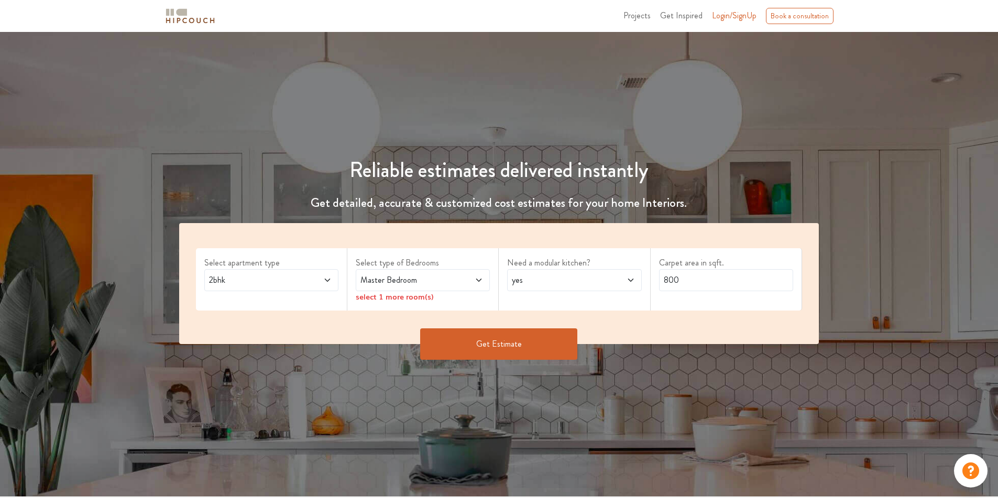
click at [258, 283] on span "2bhk" at bounding box center [254, 280] width 94 height 13
click at [415, 285] on span "Master Bedroom" at bounding box center [405, 280] width 94 height 13
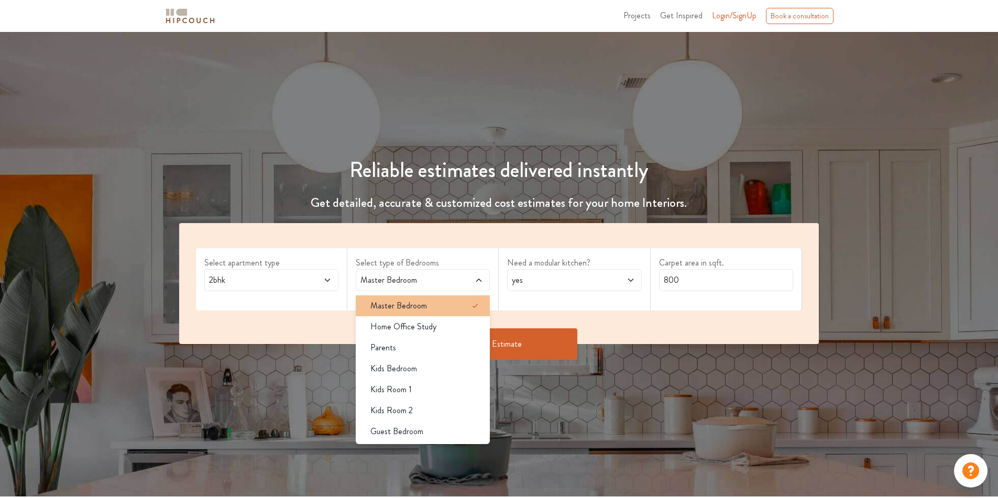
click at [445, 308] on div "Master Bedroom" at bounding box center [426, 306] width 128 height 13
click at [544, 277] on span "yes" at bounding box center [557, 280] width 94 height 13
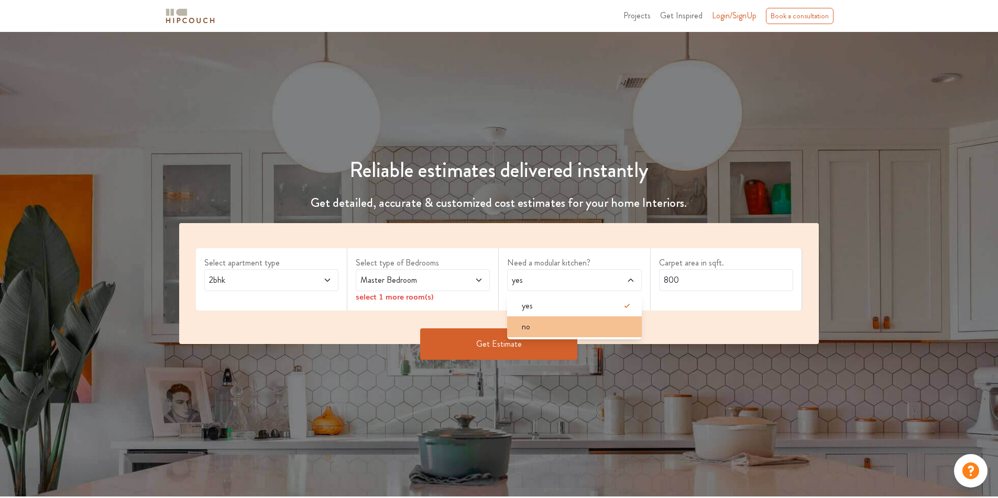
click at [541, 327] on div "no" at bounding box center [578, 327] width 128 height 13
click at [436, 282] on span "Master Bedroom" at bounding box center [405, 280] width 94 height 13
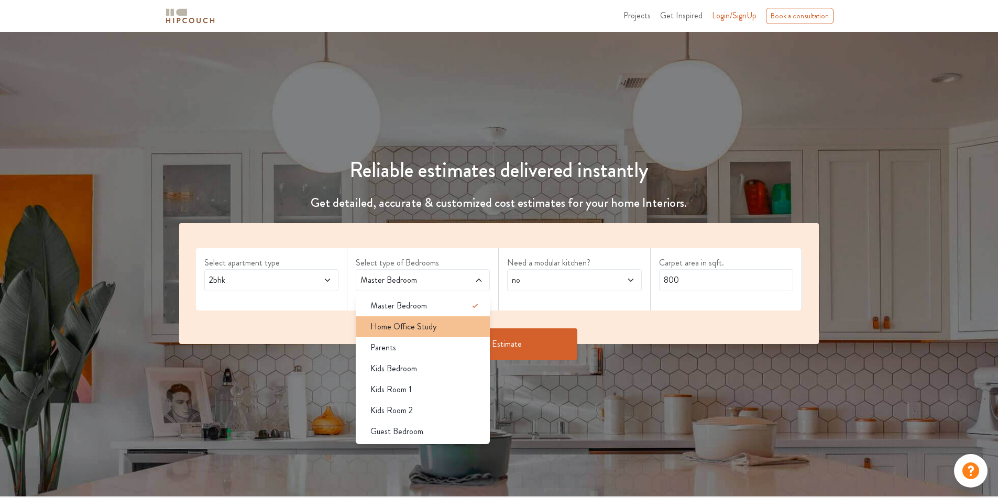
click at [416, 334] on li "Home Office Study" at bounding box center [423, 327] width 134 height 21
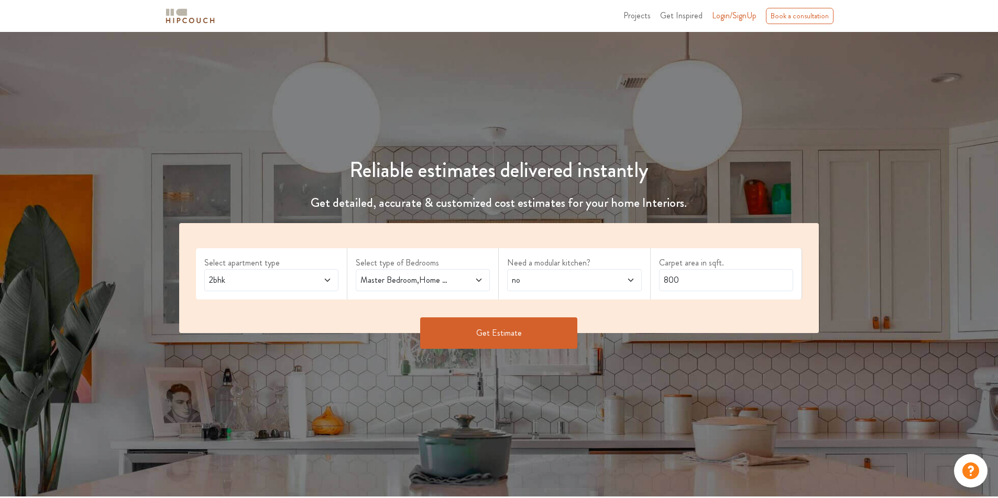
click at [432, 281] on span "Master Bedroom,Home Office Study" at bounding box center [405, 280] width 94 height 13
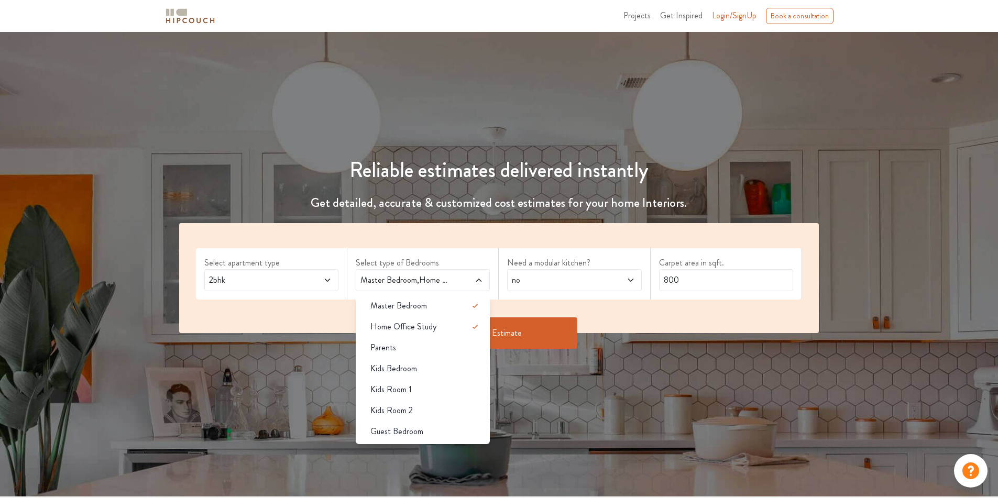
drag, startPoint x: 421, startPoint y: 353, endPoint x: 409, endPoint y: 363, distance: 15.6
click at [420, 353] on div "Parents" at bounding box center [426, 348] width 128 height 13
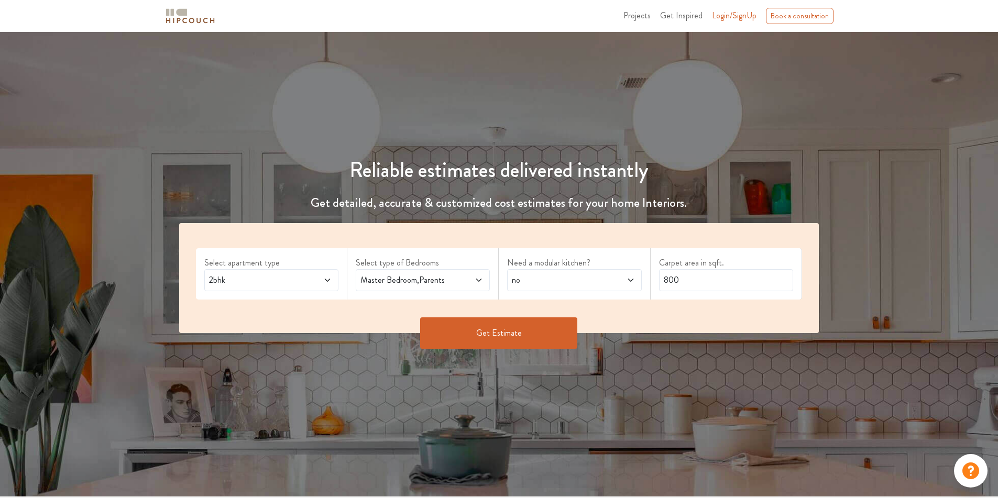
click at [437, 281] on span "Master Bedroom,Parents" at bounding box center [405, 280] width 94 height 13
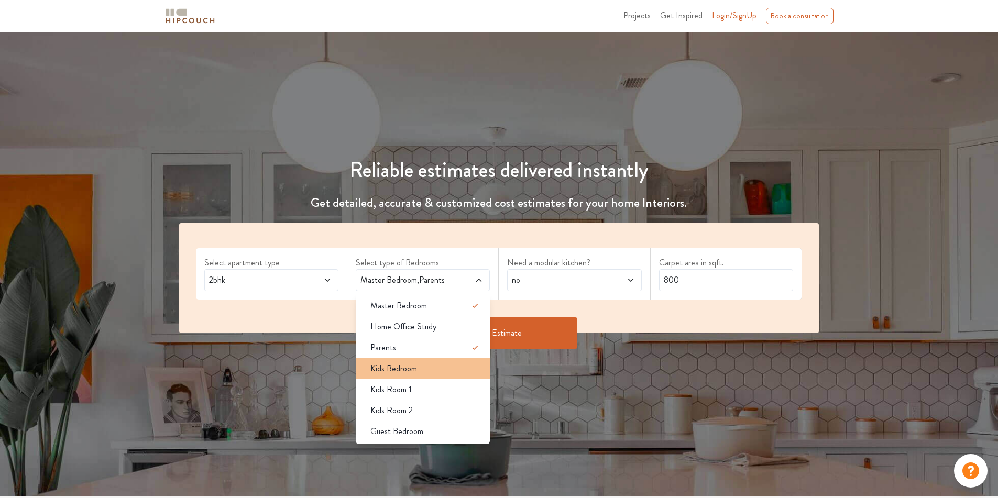
click at [398, 368] on span "Kids Bedroom" at bounding box center [394, 369] width 47 height 13
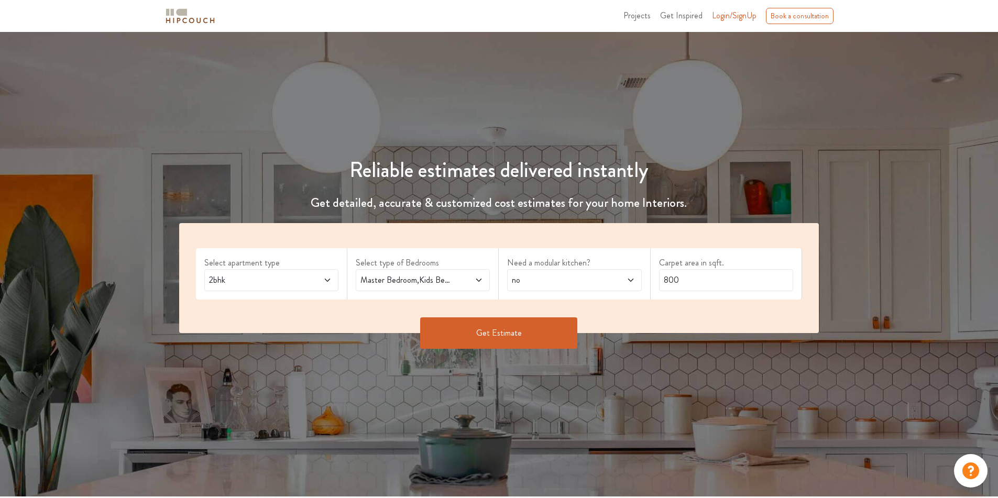
click at [444, 281] on span "Master Bedroom,Kids Bedroom" at bounding box center [405, 280] width 94 height 13
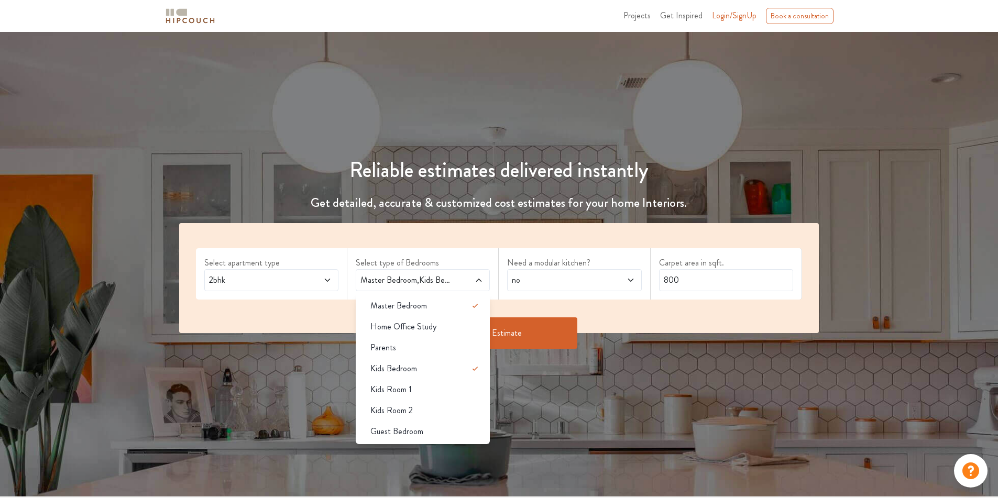
click at [610, 284] on span at bounding box center [619, 280] width 31 height 13
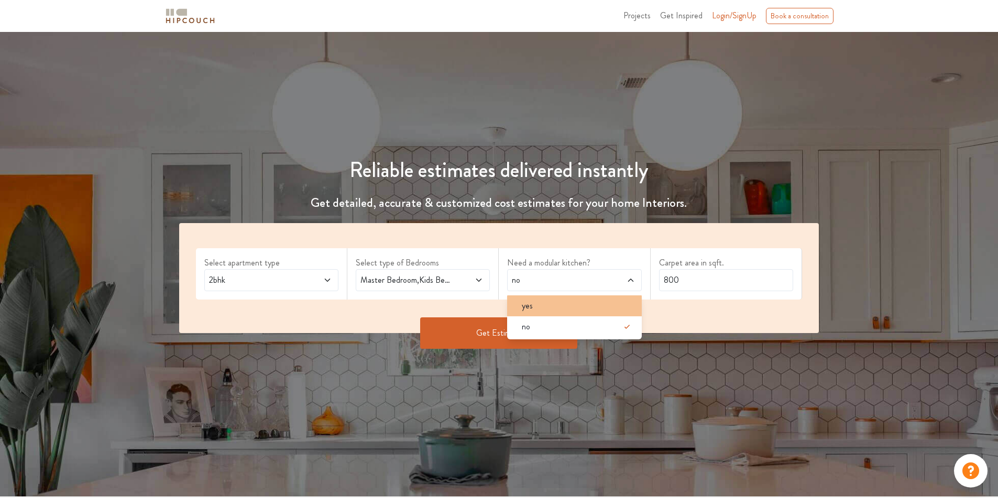
click at [566, 309] on div "yes" at bounding box center [578, 306] width 128 height 13
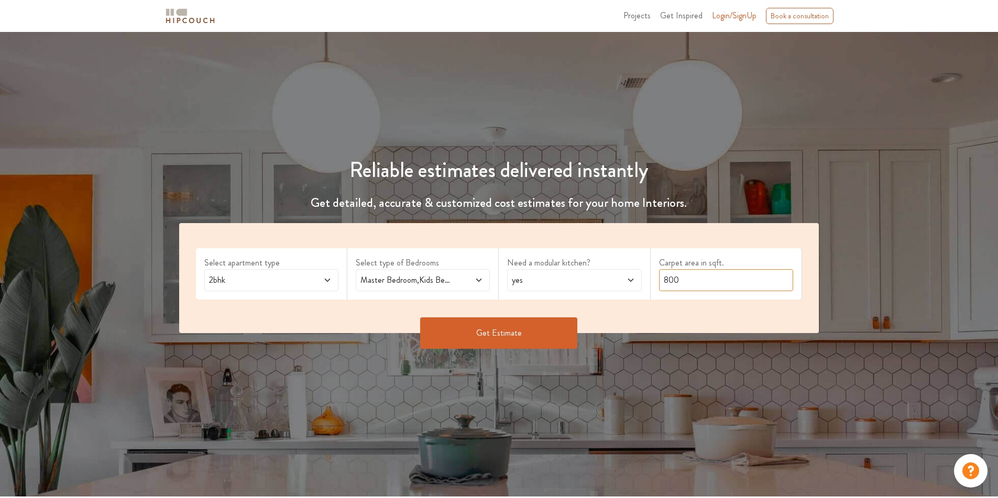
click at [735, 284] on input "800" at bounding box center [726, 280] width 134 height 22
drag, startPoint x: 734, startPoint y: 283, endPoint x: 512, endPoint y: 282, distance: 222.2
click at [507, 290] on div "Select apartment type 2bhk Select type of Bedrooms Master Bedroom,Kids Bedroom …" at bounding box center [499, 278] width 640 height 110
type input "1500"
click at [452, 323] on button "Get Estimate" at bounding box center [498, 333] width 157 height 31
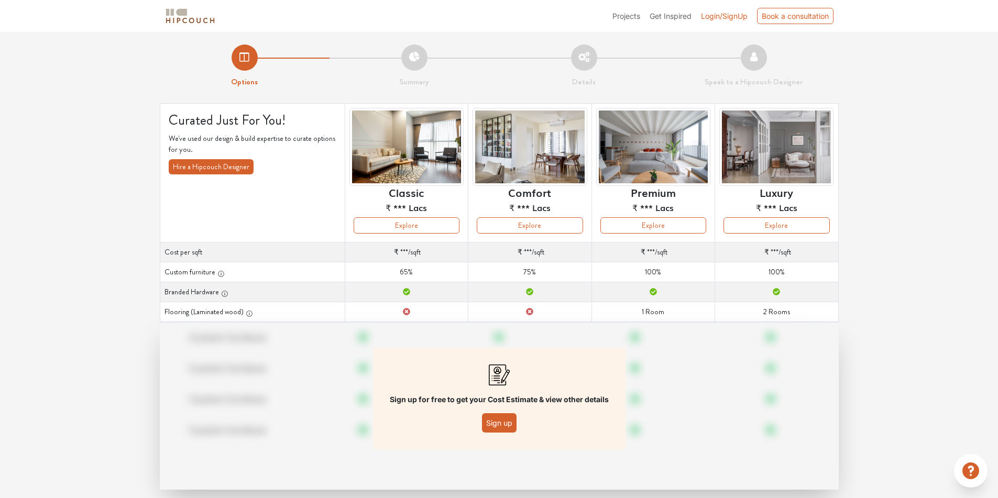
click at [250, 68] on li "Options" at bounding box center [245, 67] width 170 height 44
click at [716, 17] on span "Login/SignUp" at bounding box center [724, 16] width 47 height 9
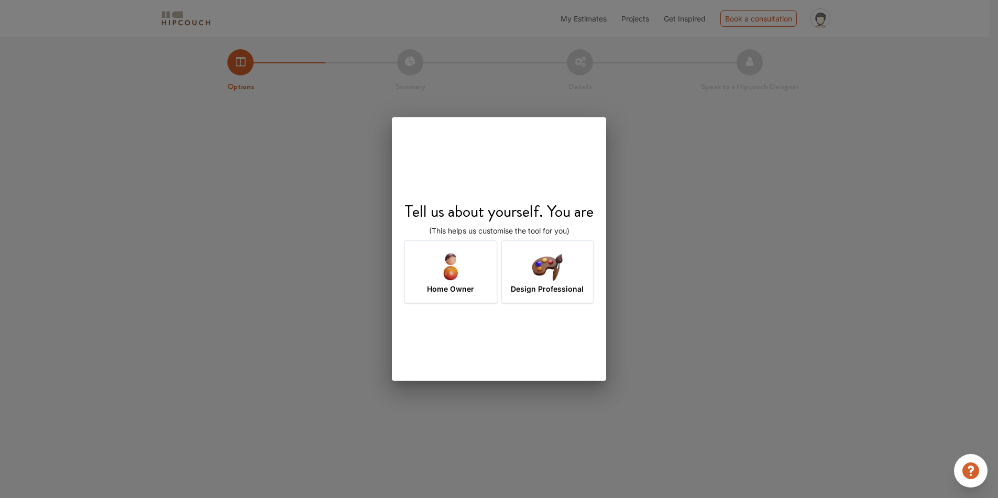
click at [552, 273] on img at bounding box center [547, 266] width 34 height 34
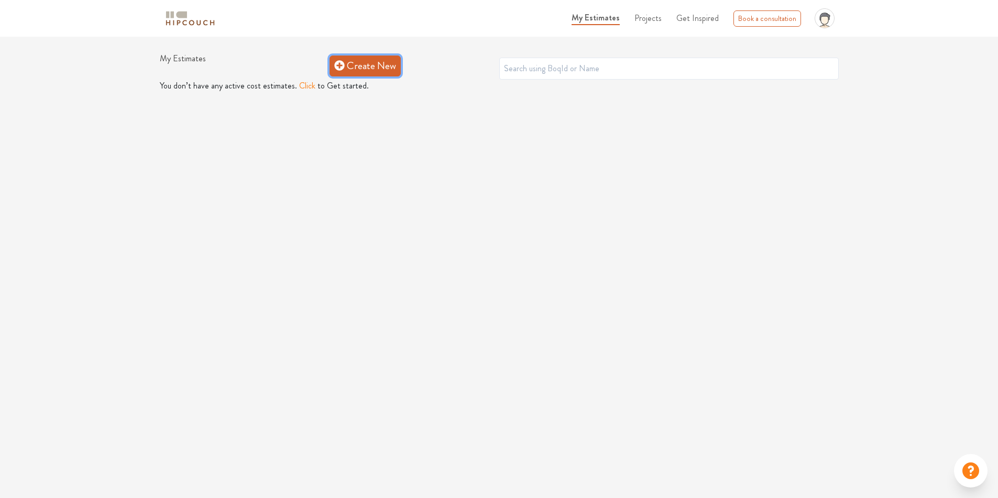
click at [371, 59] on link "Create New" at bounding box center [365, 66] width 71 height 21
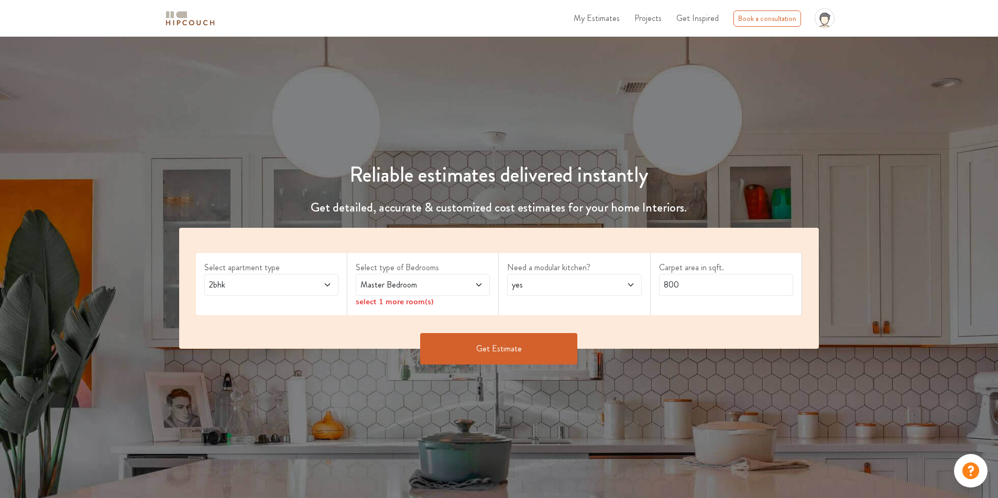
click at [289, 287] on span "2bhk" at bounding box center [254, 285] width 94 height 13
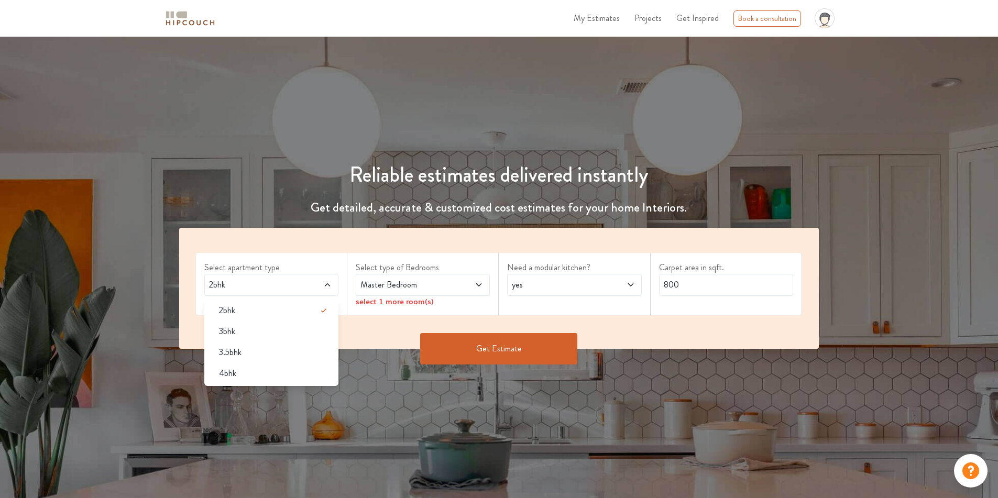
click at [452, 284] on span at bounding box center [467, 285] width 31 height 13
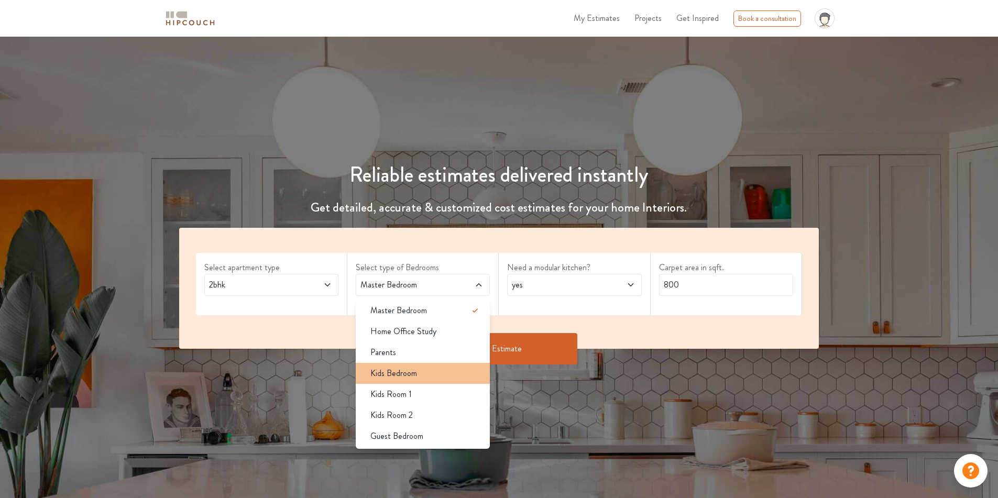
click at [405, 376] on span "Kids Bedroom" at bounding box center [394, 373] width 47 height 13
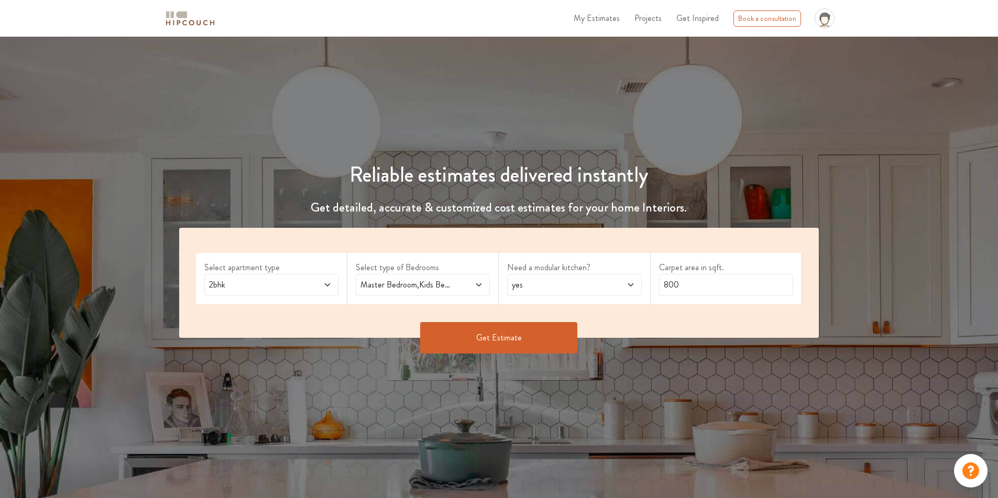
click at [527, 334] on button "Get Estimate" at bounding box center [498, 337] width 157 height 31
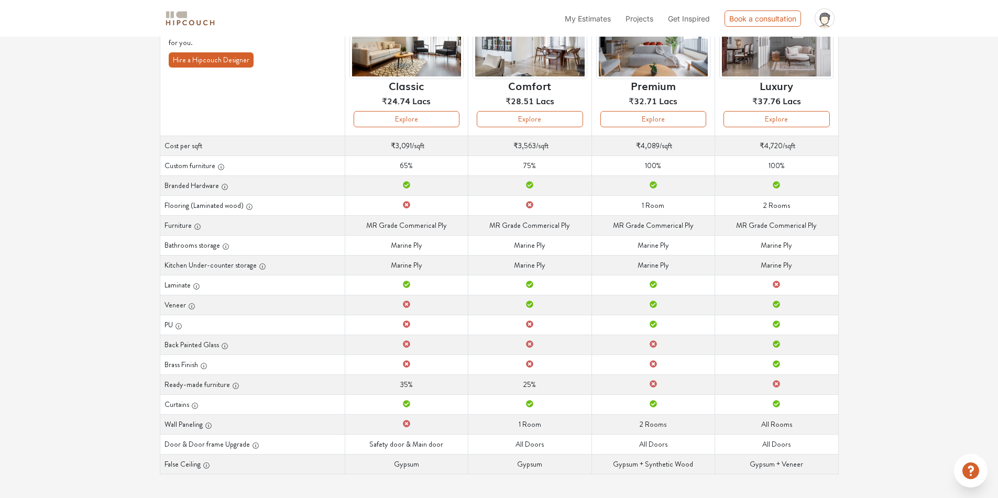
scroll to position [113, 0]
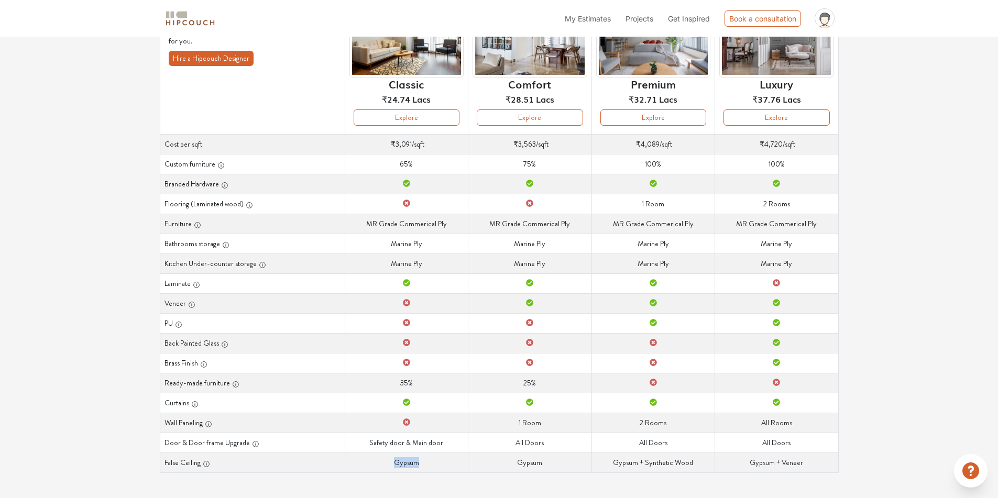
drag, startPoint x: 387, startPoint y: 460, endPoint x: 442, endPoint y: 462, distance: 54.5
click at [442, 462] on td "False Ceiling Gypsum" at bounding box center [406, 463] width 123 height 20
click at [454, 454] on td "False Ceiling Gypsum" at bounding box center [406, 463] width 123 height 20
drag, startPoint x: 366, startPoint y: 442, endPoint x: 458, endPoint y: 447, distance: 91.3
click at [458, 447] on td "Door & Door frame Upgrade Safety door & Main door" at bounding box center [406, 443] width 123 height 20
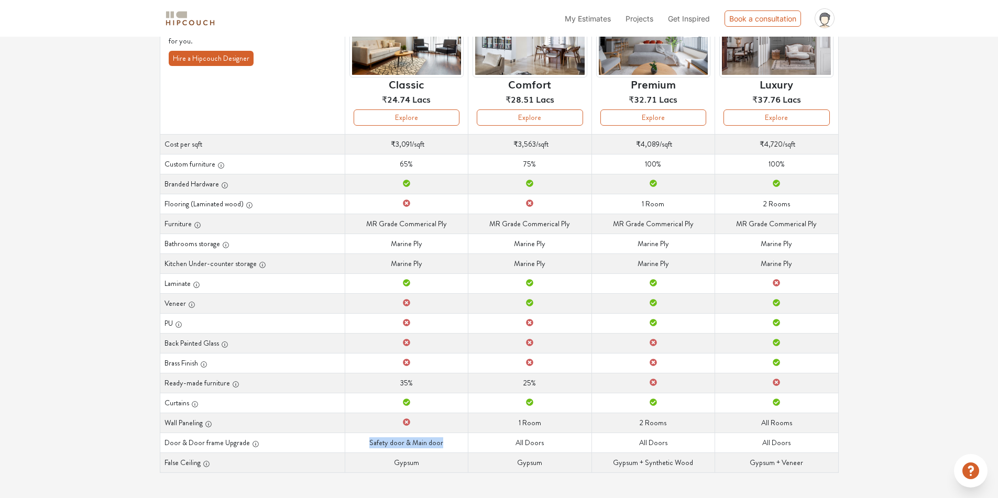
scroll to position [0, 0]
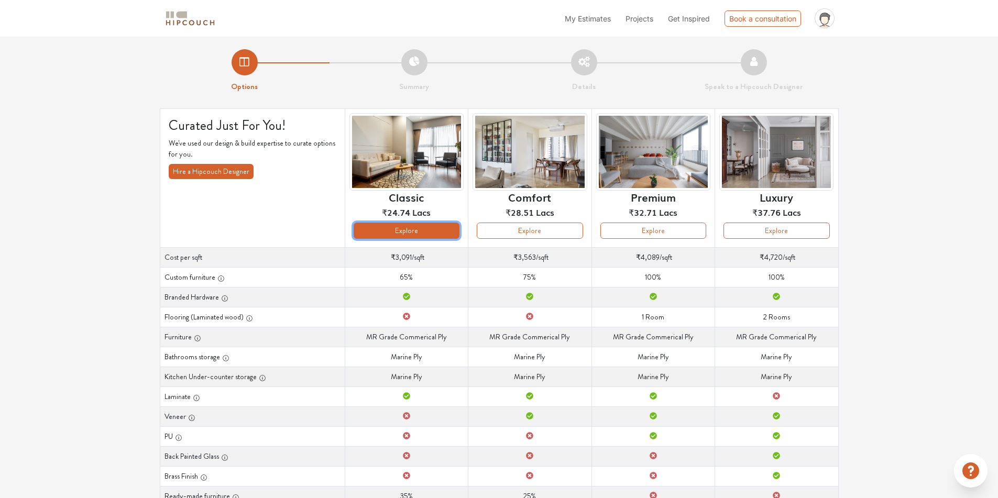
click at [432, 233] on button "Explore" at bounding box center [407, 231] width 106 height 16
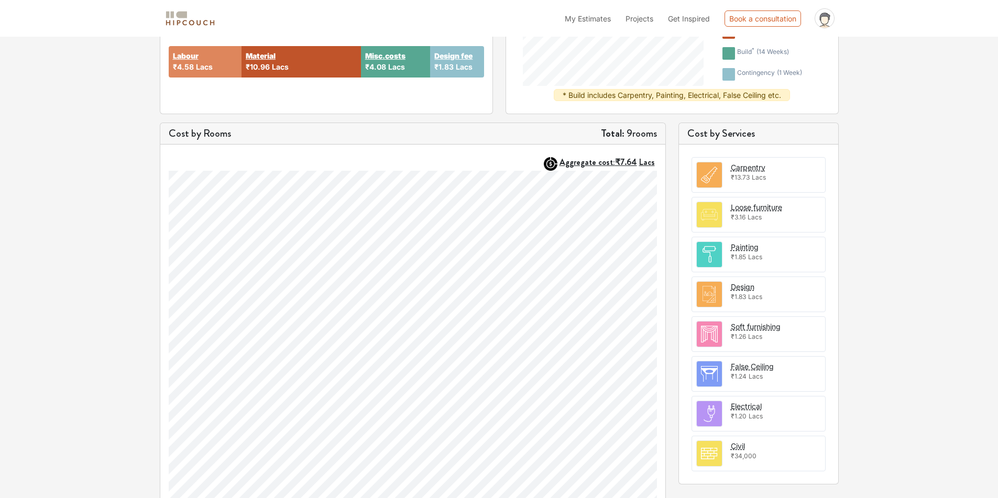
scroll to position [278, 0]
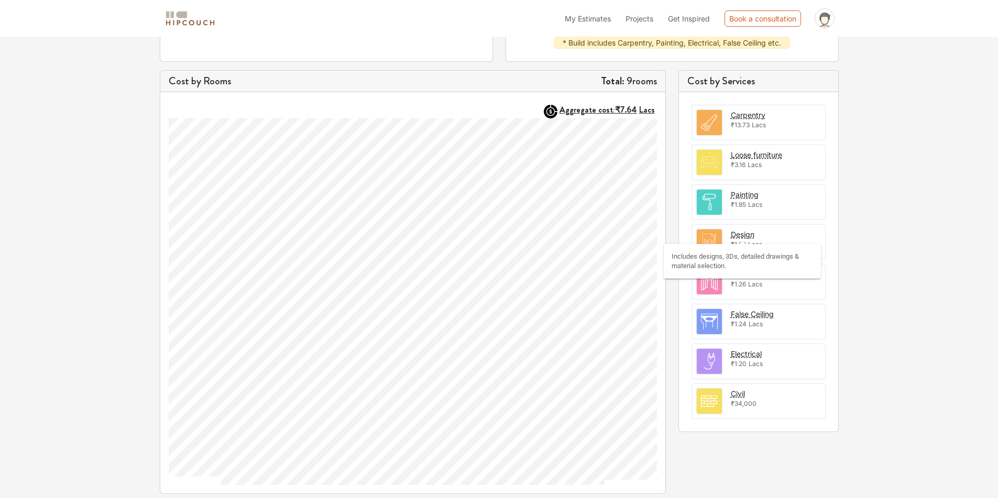
click at [749, 236] on div "Design" at bounding box center [743, 234] width 24 height 11
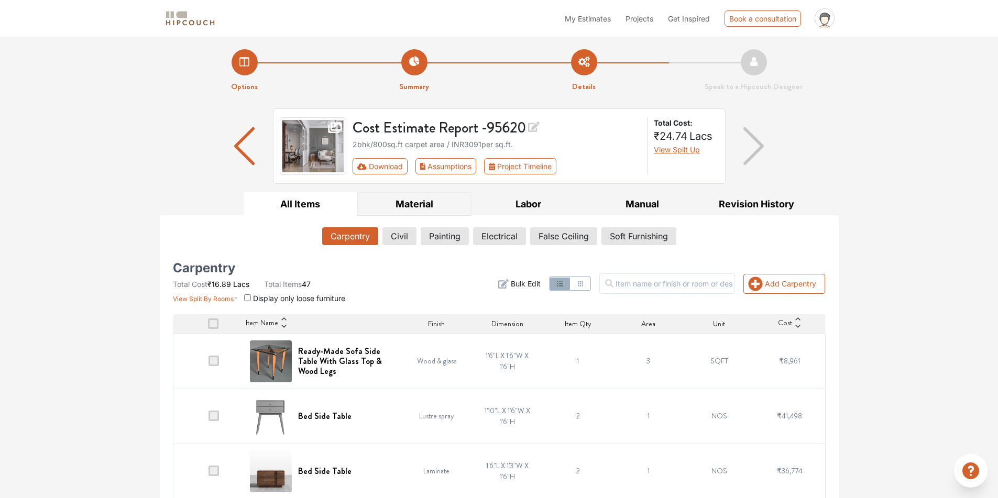
click at [412, 207] on button "Material" at bounding box center [414, 204] width 114 height 24
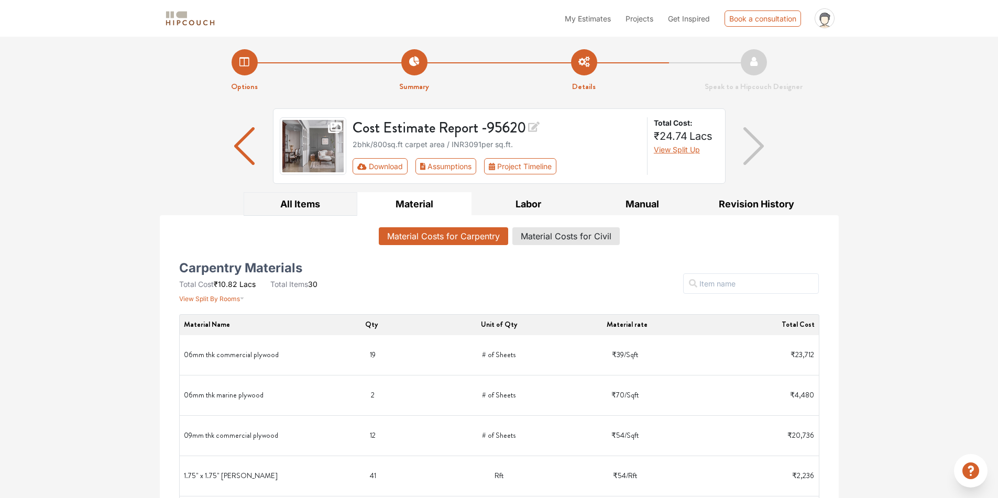
click at [305, 204] on button "All Items" at bounding box center [301, 204] width 114 height 24
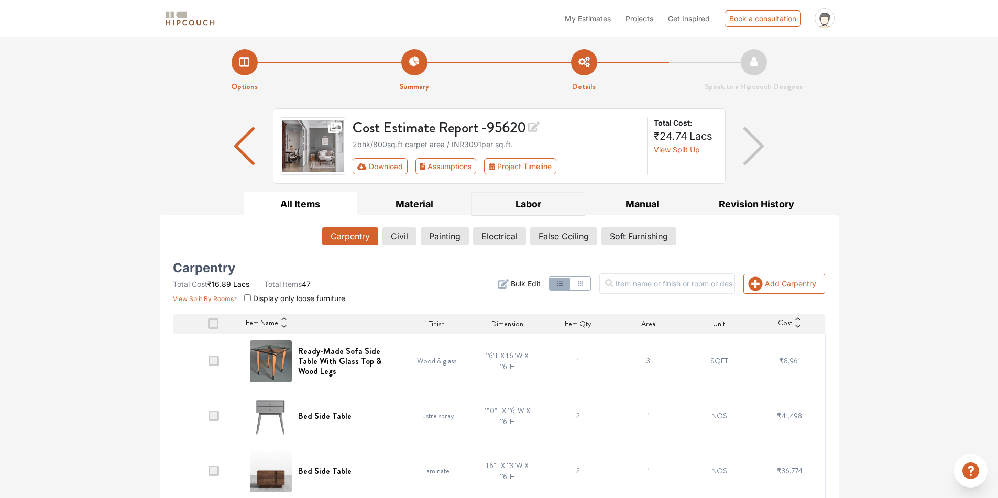
click at [508, 205] on button "Labor" at bounding box center [529, 204] width 114 height 24
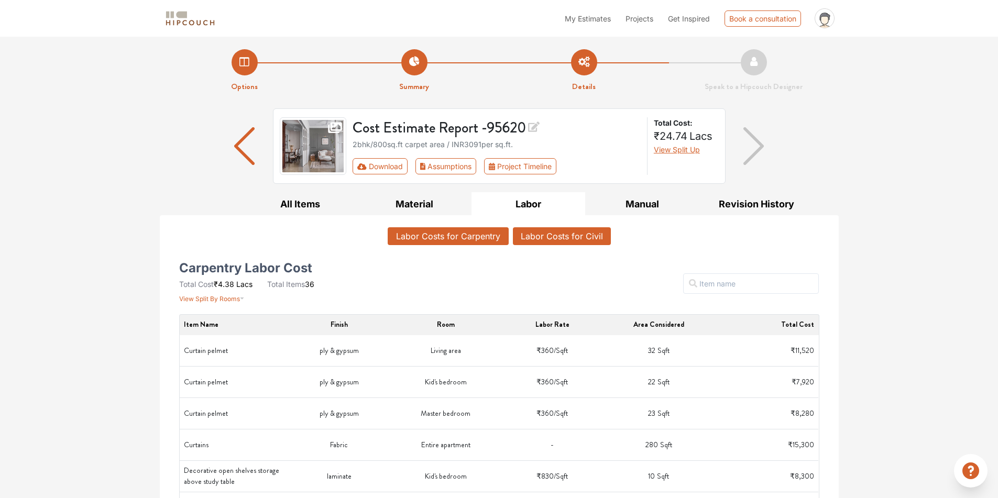
click at [563, 243] on button "Labor Costs for Civil" at bounding box center [562, 236] width 98 height 18
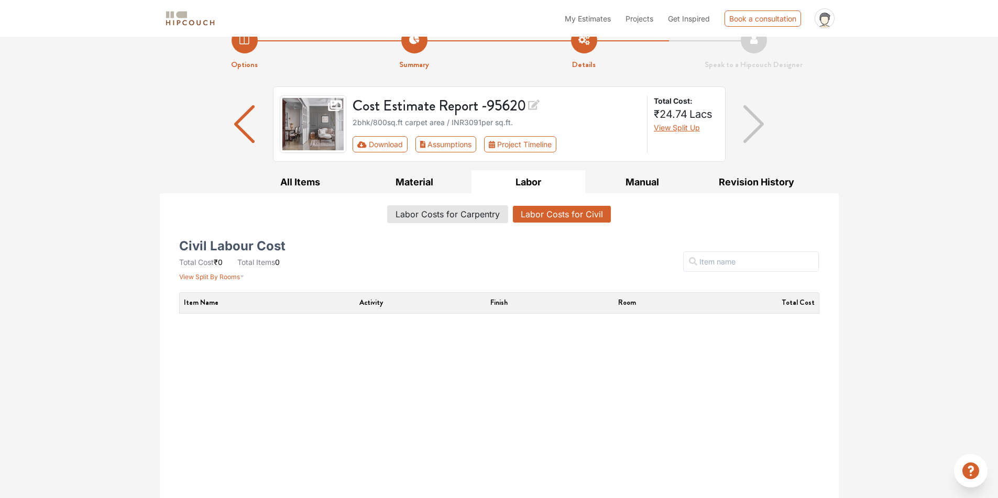
scroll to position [34, 0]
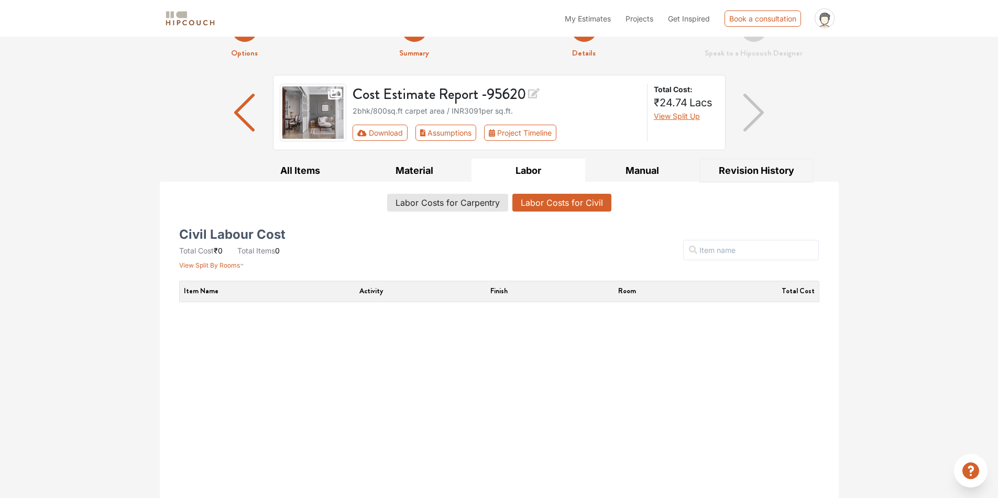
click at [767, 170] on button "Revision History" at bounding box center [757, 171] width 114 height 24
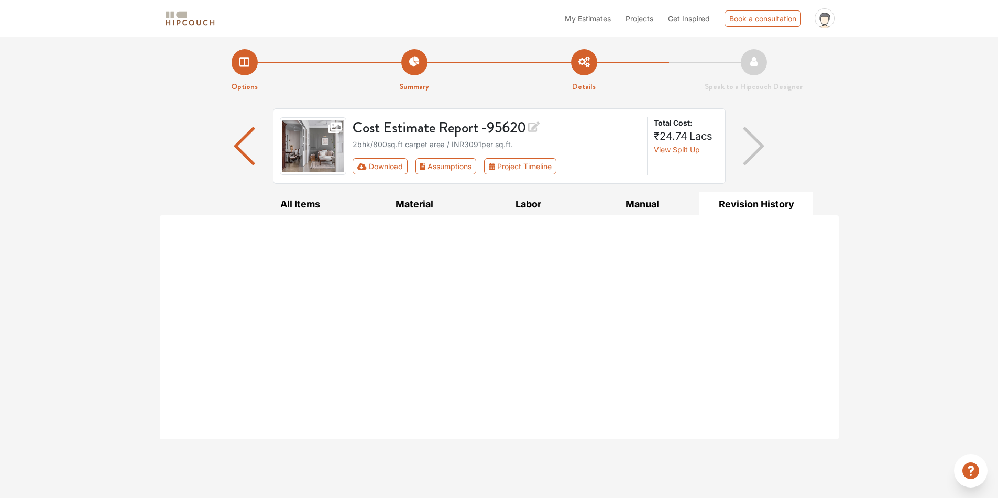
scroll to position [0, 0]
click at [648, 207] on button "Manual" at bounding box center [642, 204] width 114 height 24
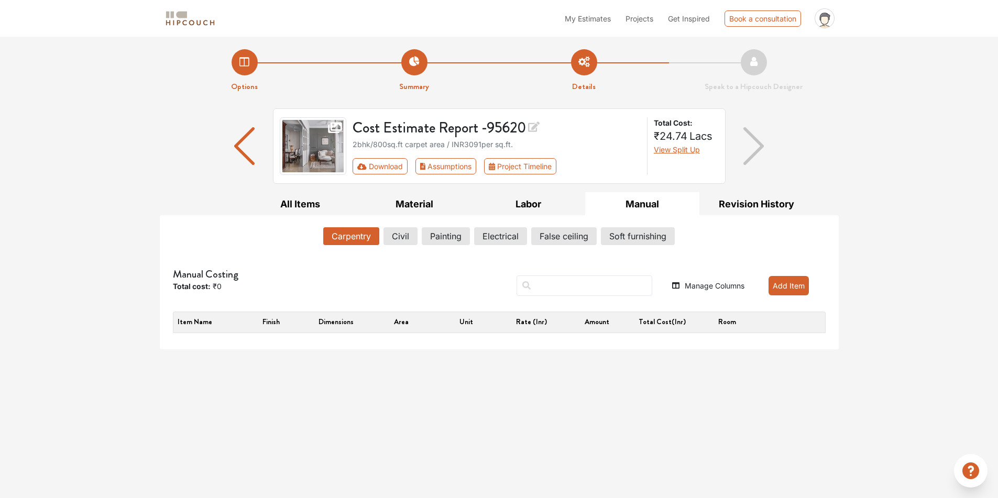
click at [245, 146] on img "button" at bounding box center [244, 146] width 20 height 38
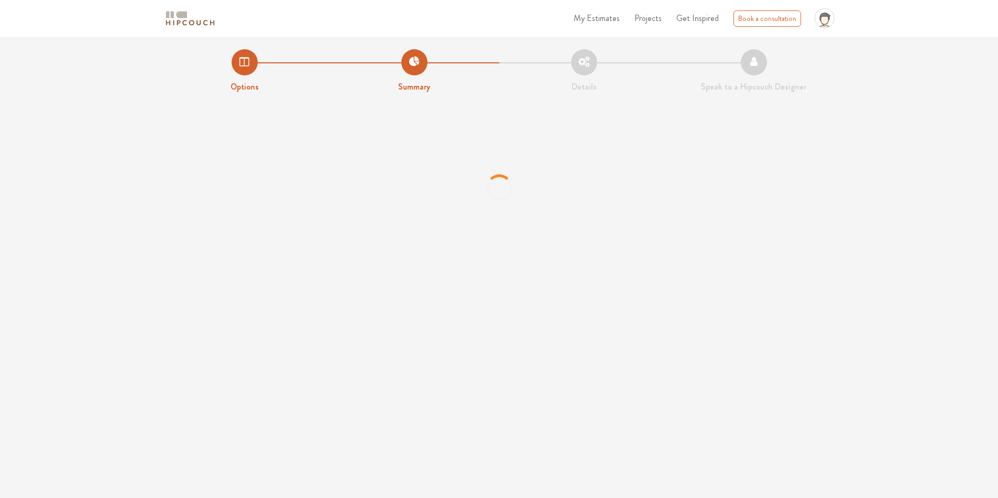
click at [244, 63] on li "Options" at bounding box center [245, 71] width 170 height 44
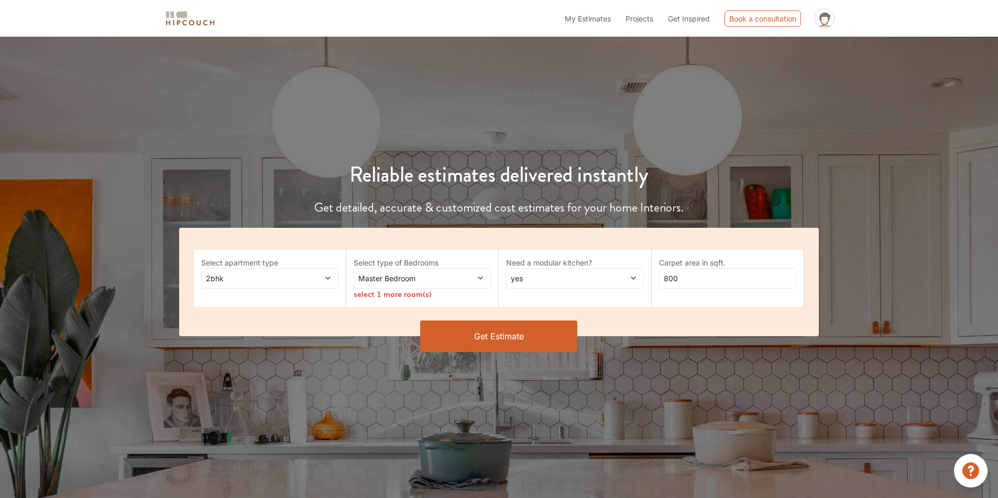
click at [493, 343] on button "Get Estimate" at bounding box center [498, 336] width 157 height 31
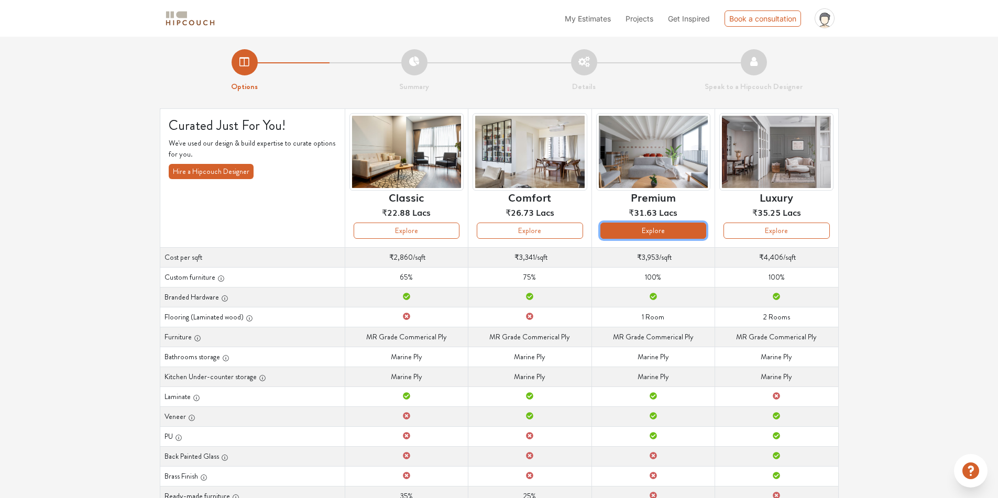
click at [630, 231] on button "Explore" at bounding box center [654, 231] width 106 height 16
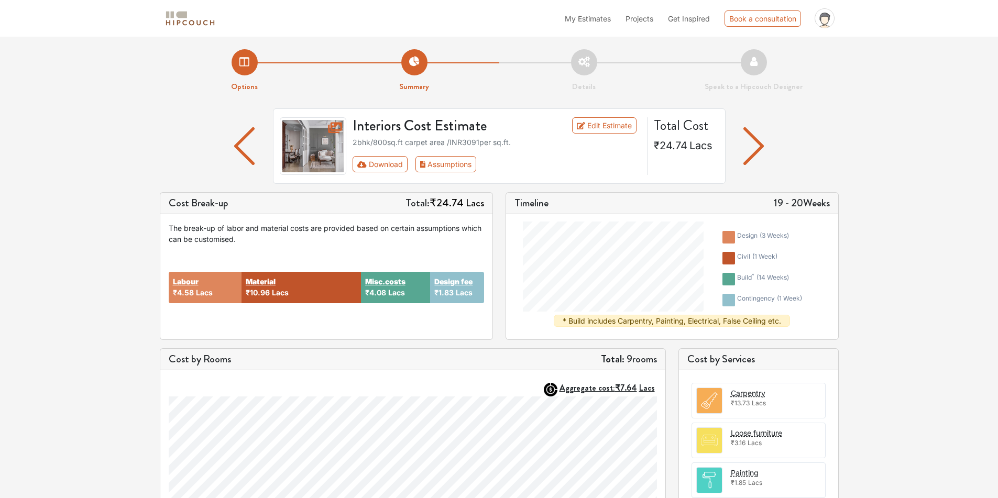
click at [591, 62] on li "Details" at bounding box center [584, 71] width 170 height 44
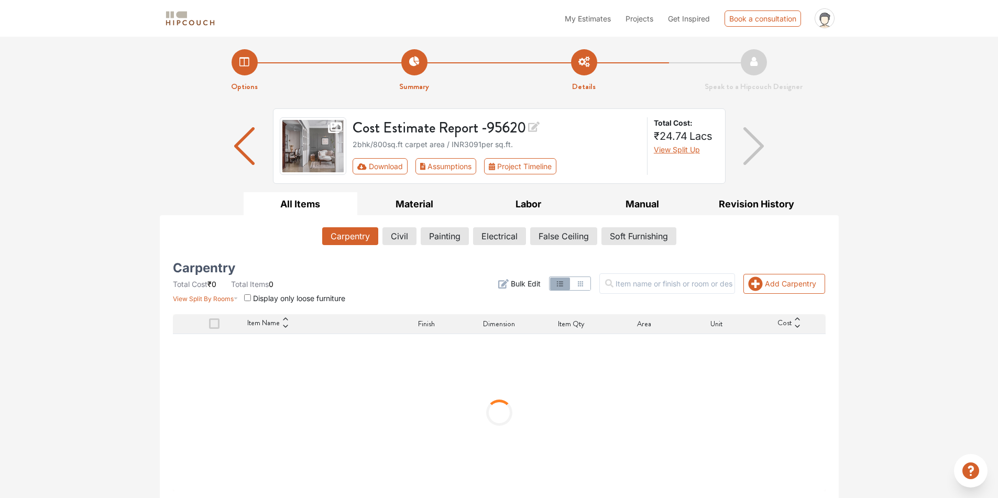
scroll to position [1, 0]
click at [746, 151] on img "button" at bounding box center [754, 145] width 20 height 38
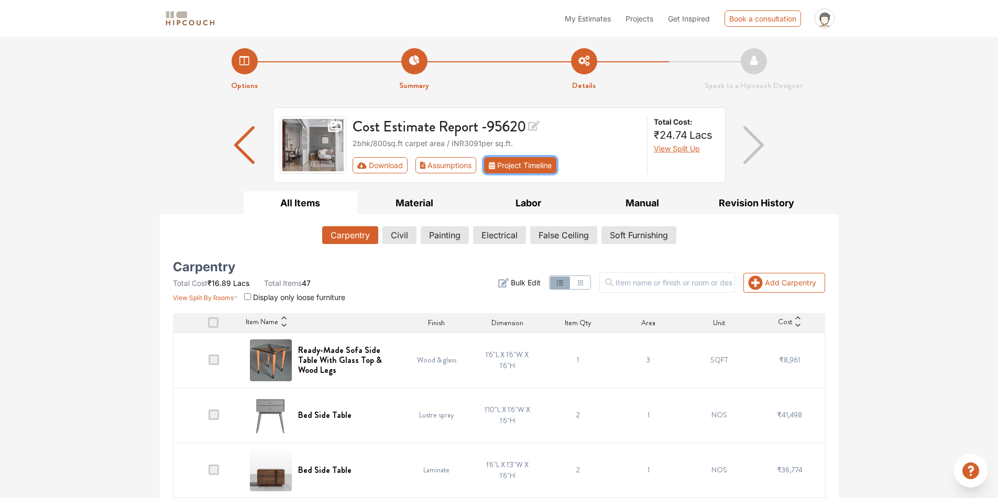
click at [519, 168] on button "Project Timeline" at bounding box center [520, 165] width 72 height 16
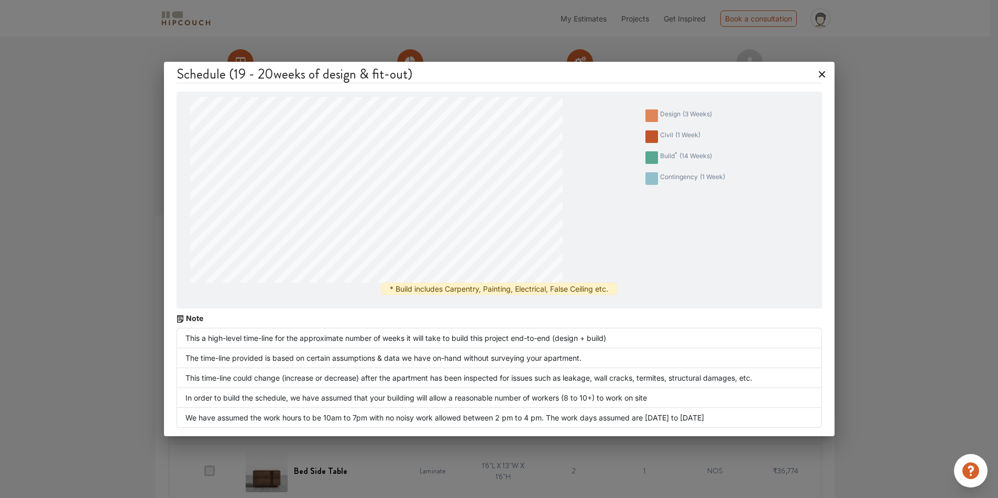
click at [825, 73] on icon at bounding box center [822, 74] width 17 height 17
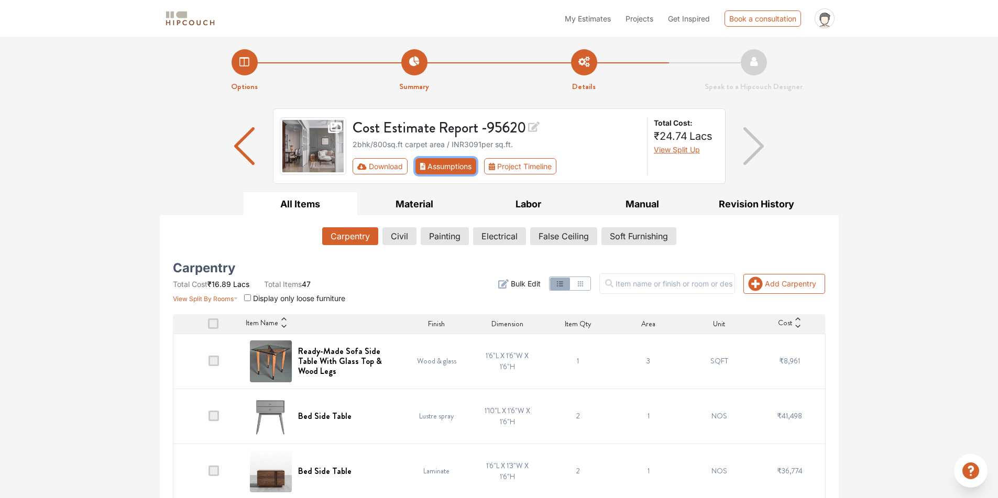
click at [437, 171] on button "Assumptions" at bounding box center [446, 166] width 61 height 16
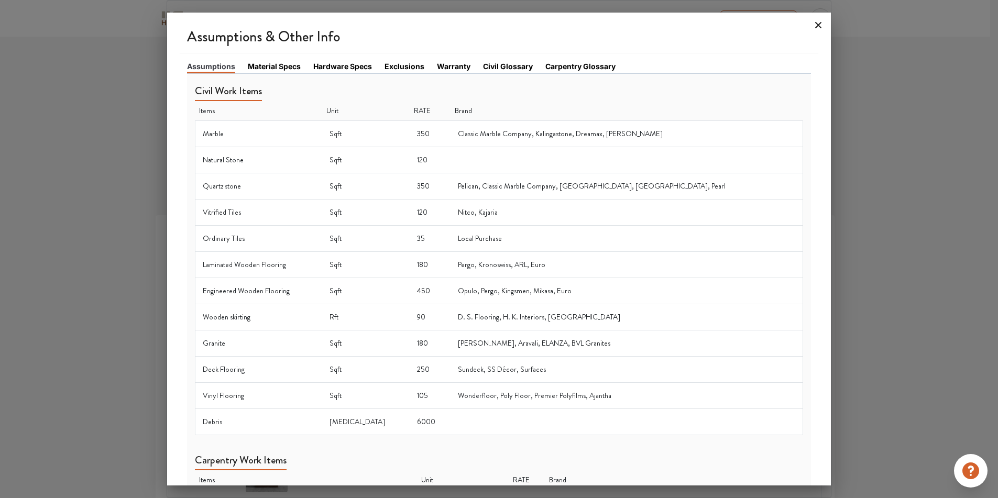
click at [820, 24] on icon at bounding box center [819, 25] width 6 height 6
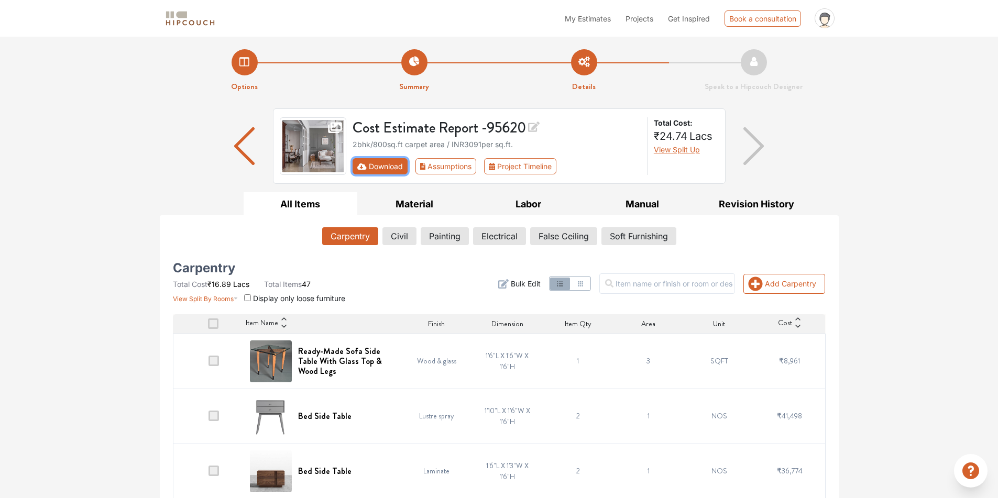
click at [366, 169] on icon "First group" at bounding box center [361, 166] width 9 height 7
click at [373, 167] on button "Download" at bounding box center [380, 166] width 55 height 16
click at [380, 169] on button "Download" at bounding box center [380, 166] width 55 height 16
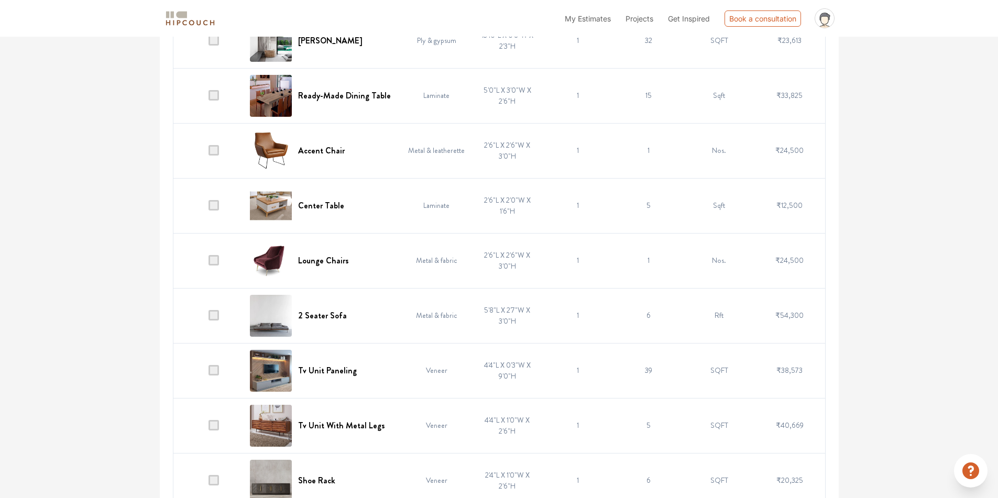
scroll to position [2430, 0]
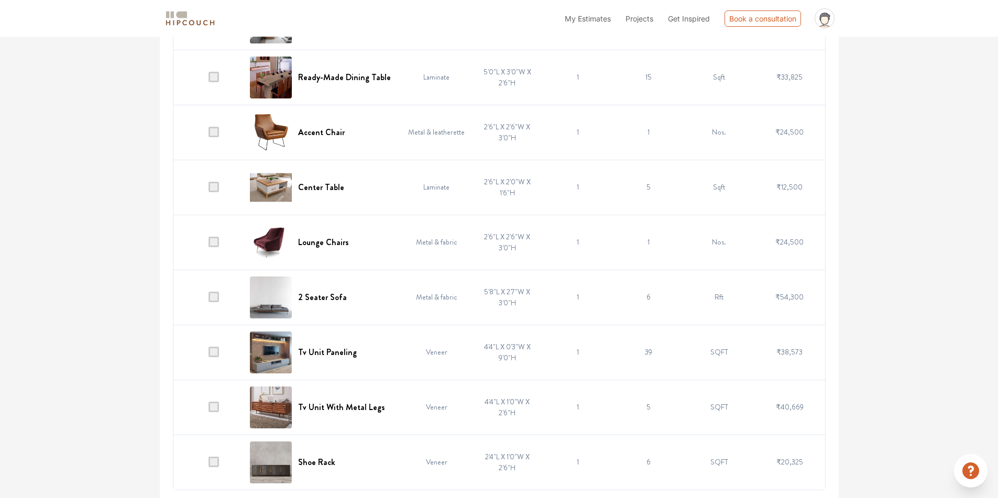
click at [184, 17] on img at bounding box center [190, 18] width 52 height 18
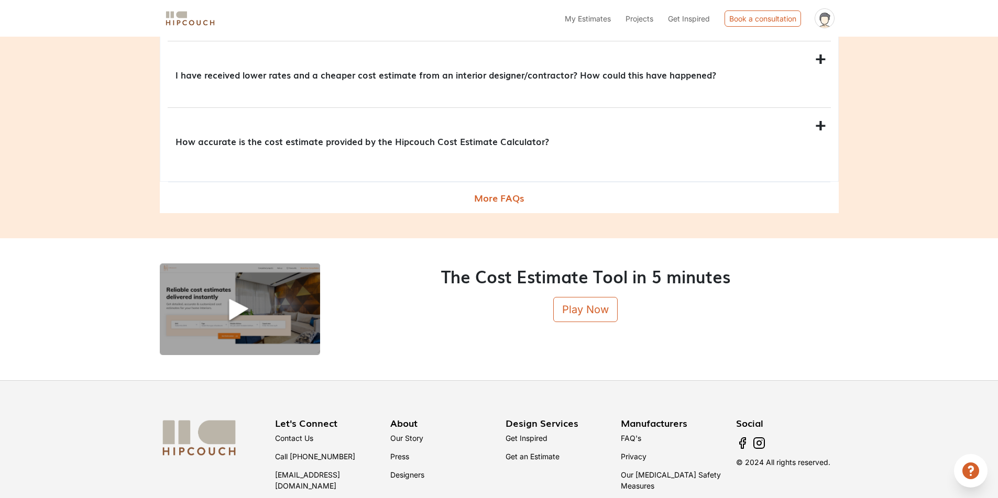
scroll to position [1261, 0]
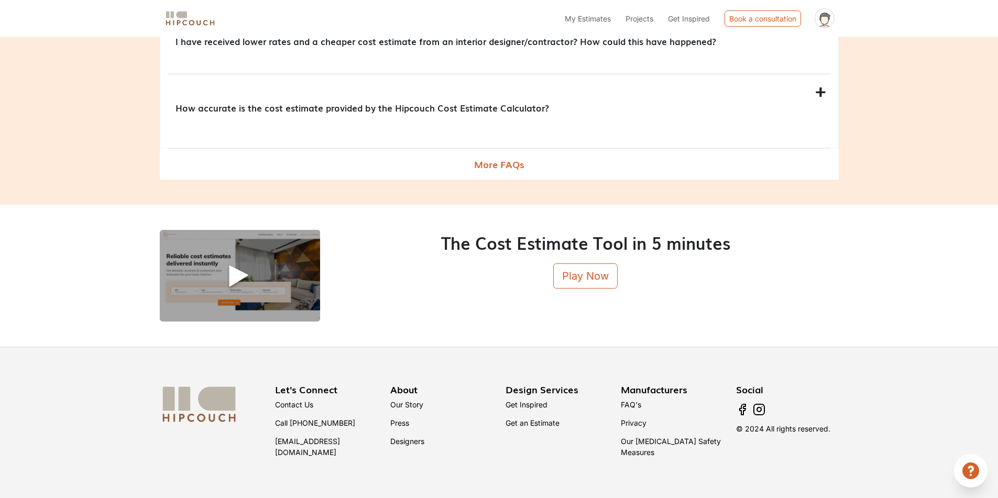
click at [178, 21] on img at bounding box center [190, 18] width 52 height 18
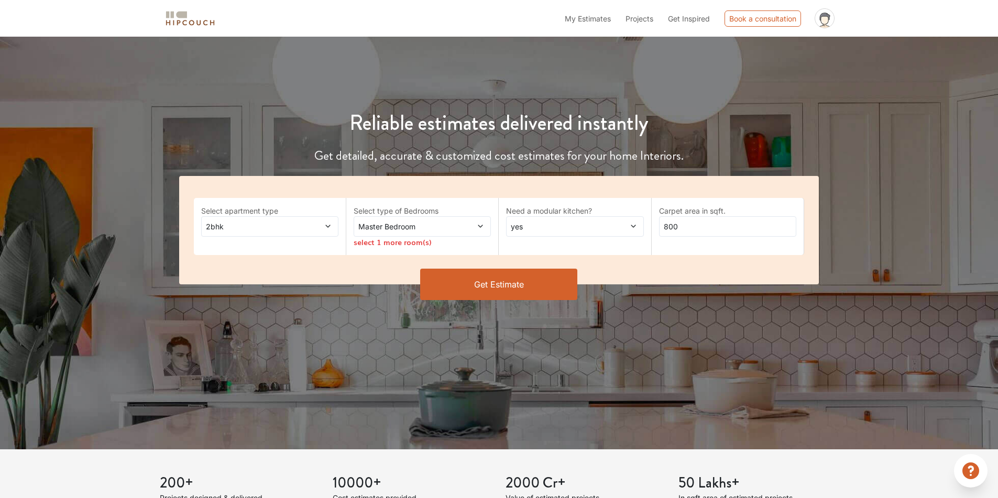
scroll to position [0, 0]
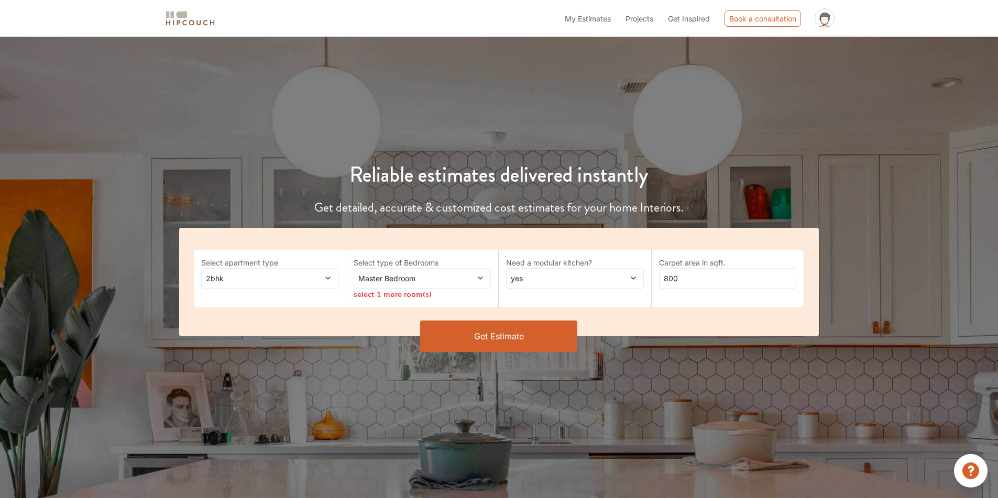
drag, startPoint x: 756, startPoint y: 1, endPoint x: 358, endPoint y: 22, distance: 398.4
click at [359, 22] on div "My Estimates Projects Get Inspired Book a consultation profile pic Upload Boq L…" at bounding box center [532, 18] width 614 height 28
